Goal: Book appointment/travel/reservation

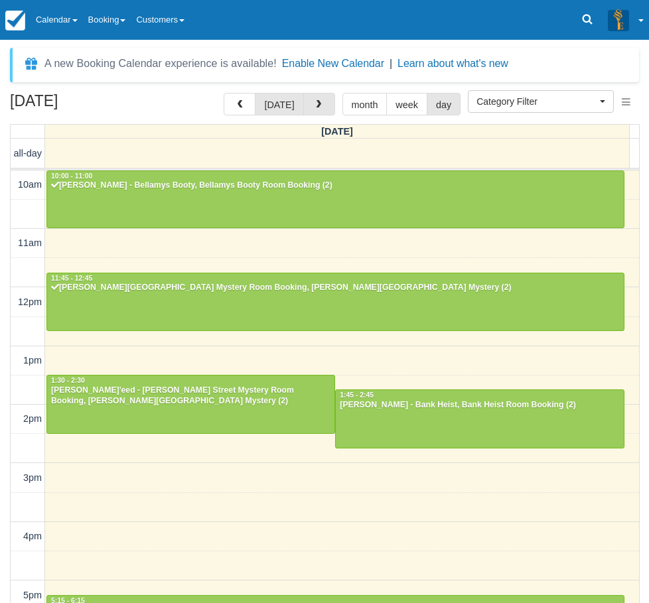
select select
click at [314, 100] on span "button" at bounding box center [318, 104] width 9 height 9
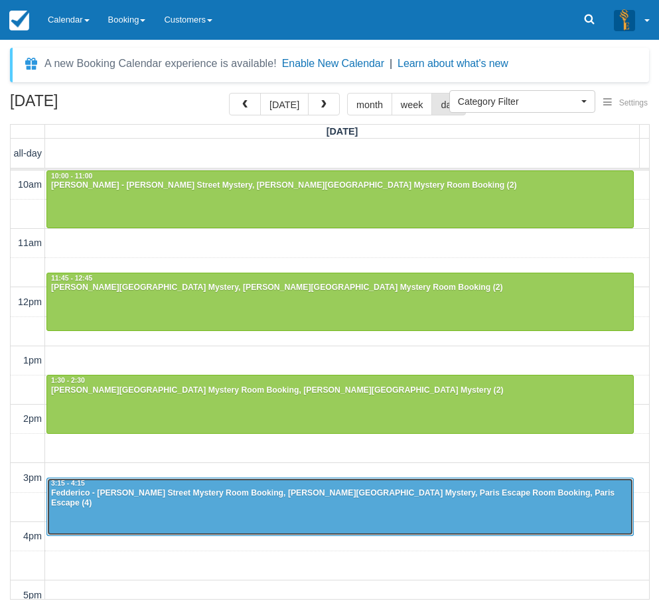
click at [297, 516] on div at bounding box center [340, 507] width 586 height 57
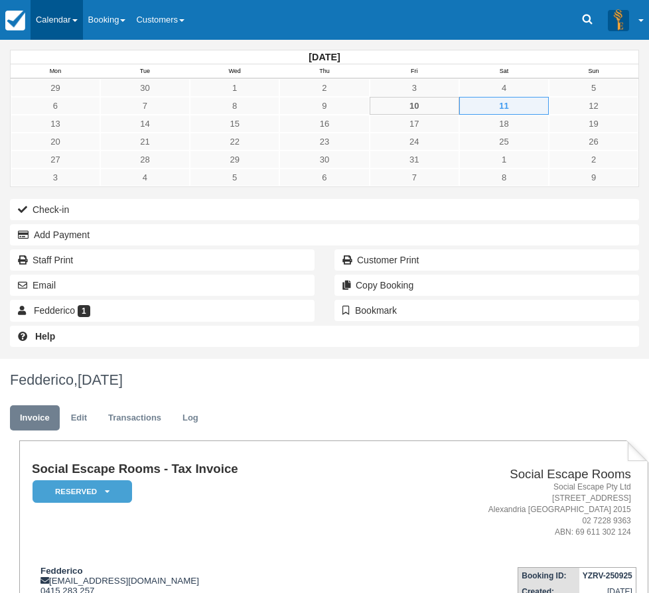
click at [69, 11] on link "Calendar" at bounding box center [57, 20] width 52 height 40
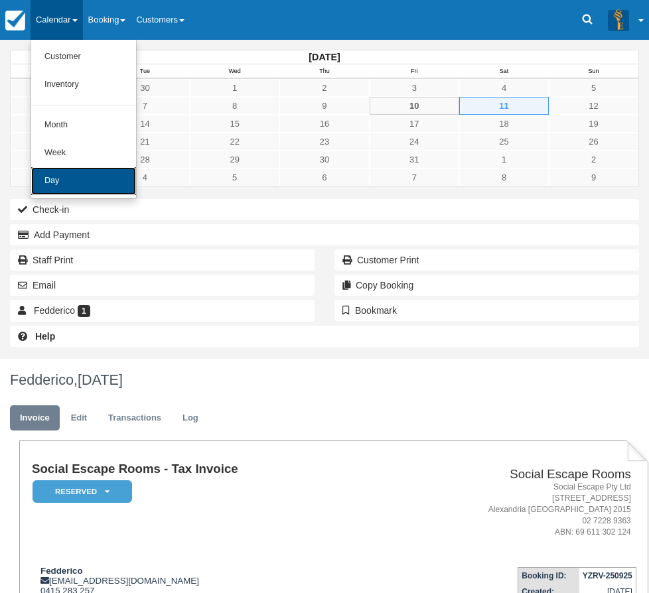
click at [96, 187] on link "Day" at bounding box center [83, 181] width 105 height 28
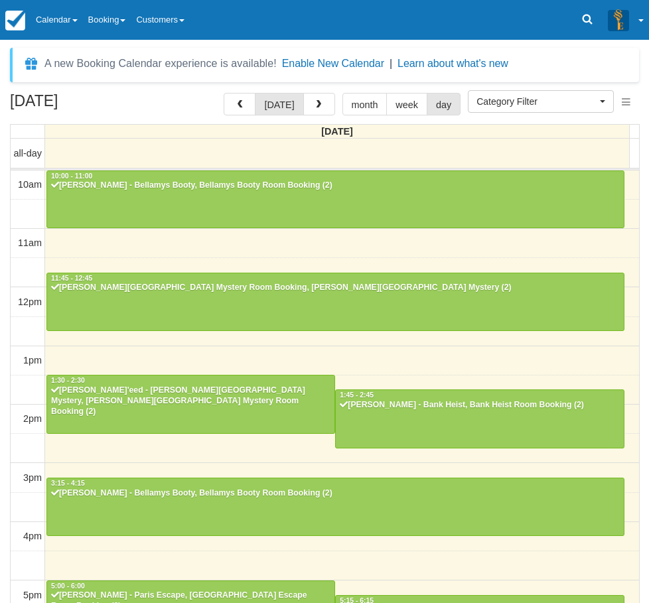
select select
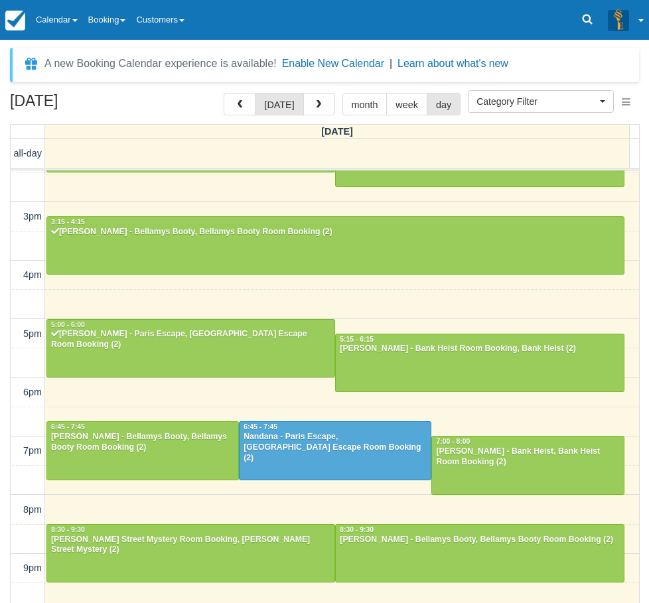
scroll to position [261, 0]
